Goal: Task Accomplishment & Management: Complete application form

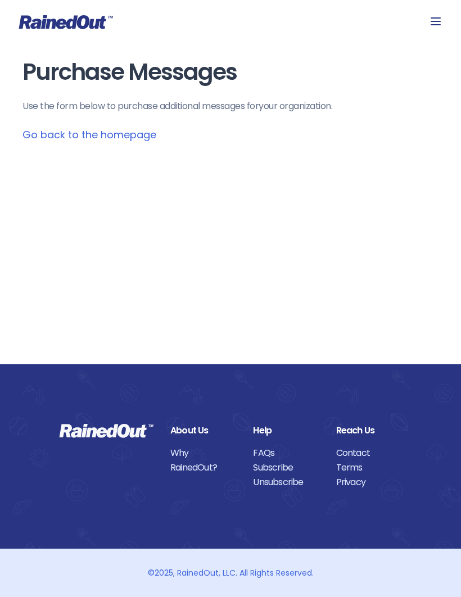
scroll to position [1, 0]
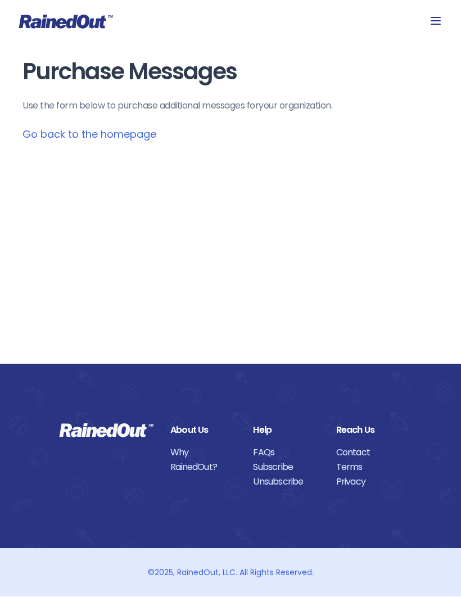
click at [440, 17] on icon at bounding box center [435, 21] width 10 height 8
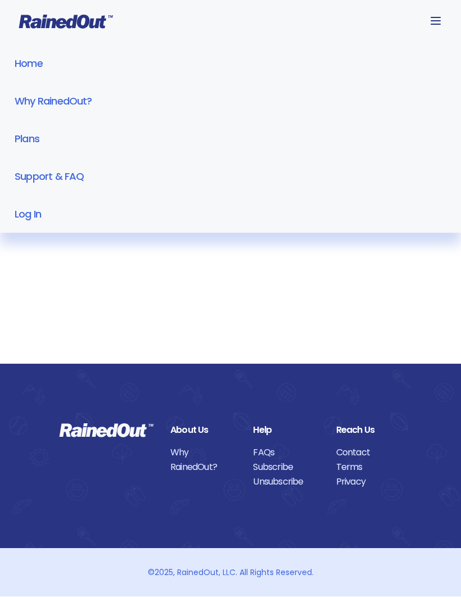
click at [29, 220] on link "Log In" at bounding box center [230, 215] width 461 height 38
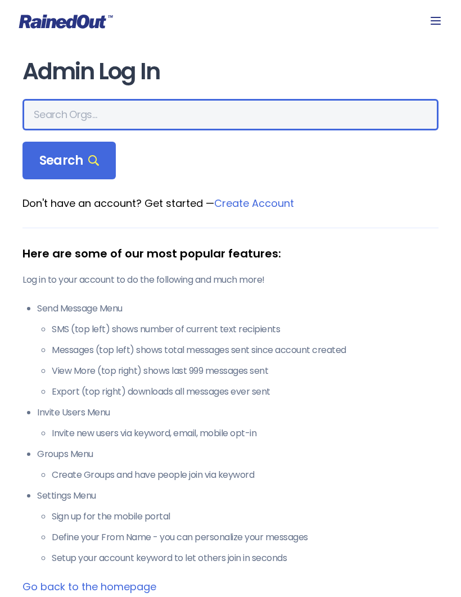
click at [114, 114] on input "text" at bounding box center [230, 114] width 416 height 31
type input "Panhandle pedal"
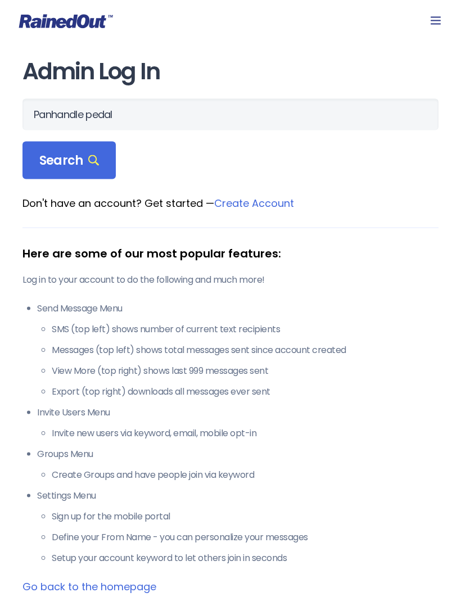
click at [103, 160] on div "Search" at bounding box center [68, 161] width 93 height 38
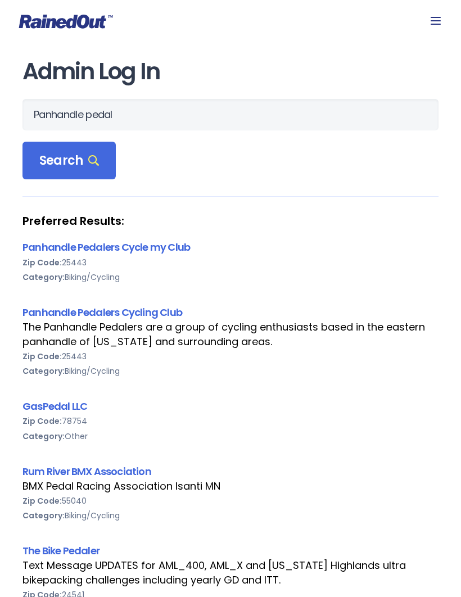
click at [71, 159] on span "Search" at bounding box center [69, 161] width 60 height 16
click at [142, 311] on link "Panhandle Pedalers Cycling Club" at bounding box center [102, 312] width 160 height 14
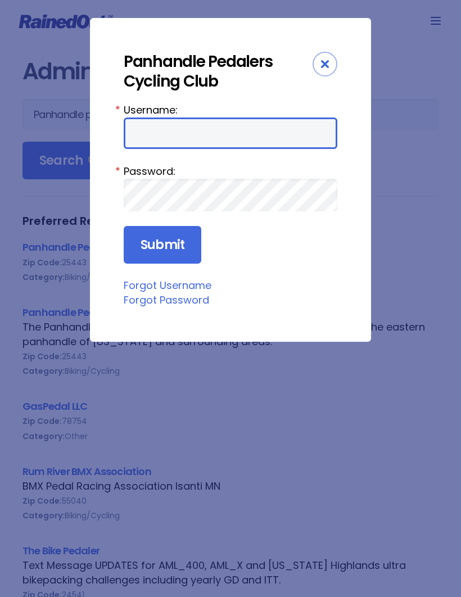
click at [229, 133] on input "Username:" at bounding box center [231, 132] width 214 height 31
type input "[PERSON_NAME]"
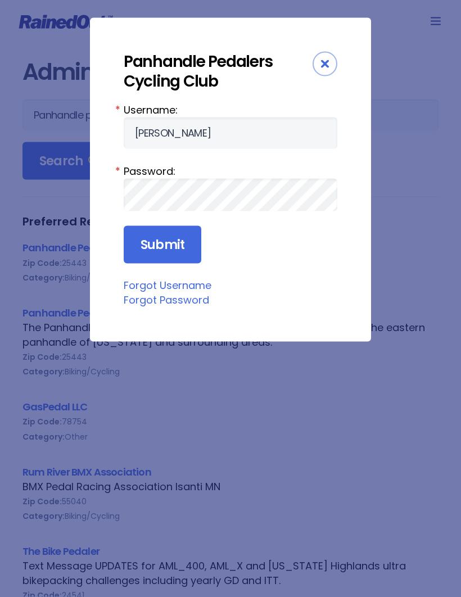
click at [161, 245] on input "Submit" at bounding box center [163, 245] width 78 height 38
